Goal: Task Accomplishment & Management: Use online tool/utility

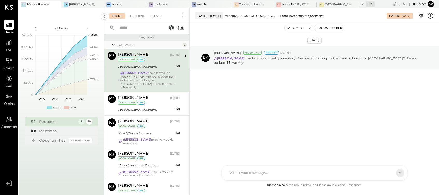
click at [235, 103] on div "[DATE] [PERSON_NAME] Accountant Internal 3:01 AM @[PERSON_NAME] the client take…" at bounding box center [314, 71] width 249 height 73
click at [364, 5] on icon at bounding box center [362, 4] width 7 height 7
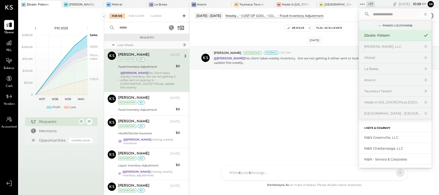
click at [380, 14] on input "text" at bounding box center [395, 14] width 48 height 9
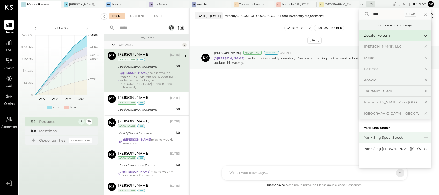
type input "****"
click at [385, 138] on div "Yank Sing Spear Street" at bounding box center [392, 137] width 56 height 5
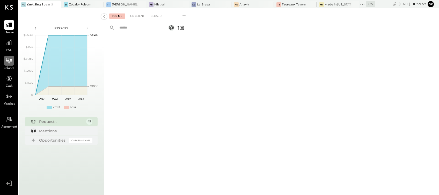
click at [10, 65] on div at bounding box center [9, 61] width 10 height 10
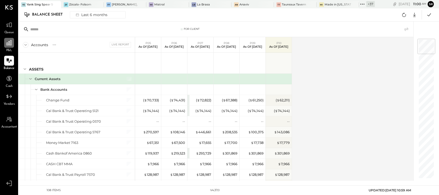
click at [10, 46] on icon at bounding box center [9, 42] width 7 height 7
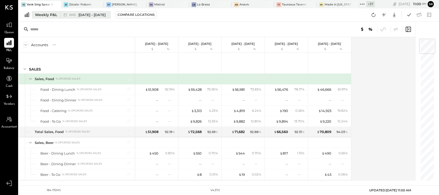
click at [91, 16] on span "[DATE] - [DATE]" at bounding box center [91, 14] width 27 height 5
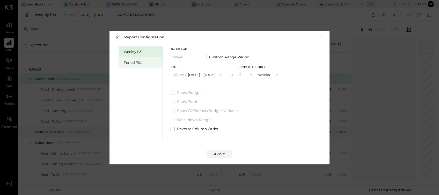
click at [137, 63] on div "Period P&L" at bounding box center [142, 62] width 36 height 5
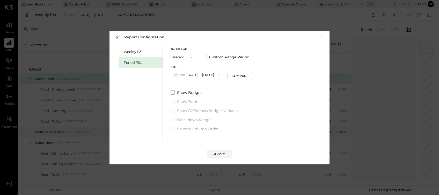
click at [203, 74] on button "P10 [DATE] - [DATE]" at bounding box center [197, 75] width 53 height 10
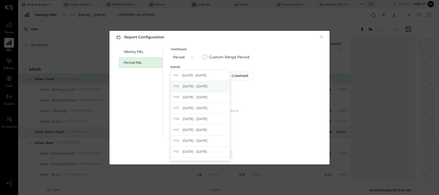
click at [194, 85] on span "[DATE] - [DATE]" at bounding box center [195, 86] width 25 height 4
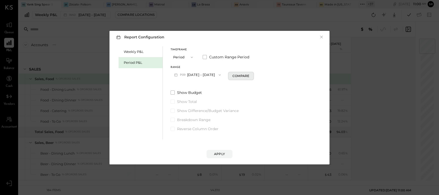
click at [247, 75] on div "Compare" at bounding box center [241, 76] width 17 height 4
click at [252, 75] on icon "button" at bounding box center [250, 74] width 3 height 3
type input "*"
click at [216, 149] on div "Apply" at bounding box center [220, 148] width 210 height 19
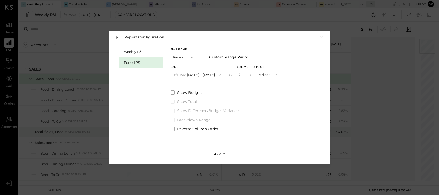
click at [218, 154] on div "Apply" at bounding box center [219, 153] width 11 height 4
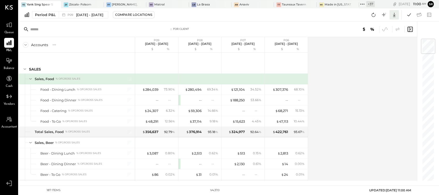
click at [395, 15] on icon at bounding box center [394, 14] width 7 height 7
click at [371, 48] on div "Excel" at bounding box center [378, 45] width 41 height 11
